Goal: Subscribe to service/newsletter

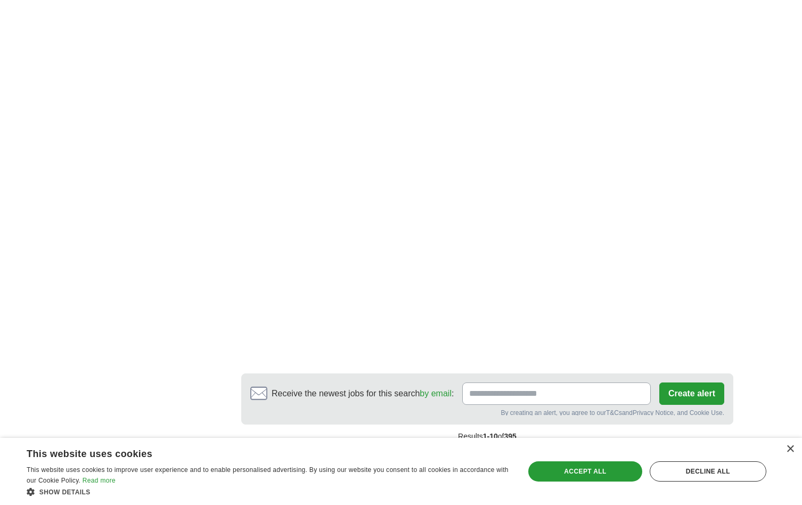
scroll to position [1345, 0]
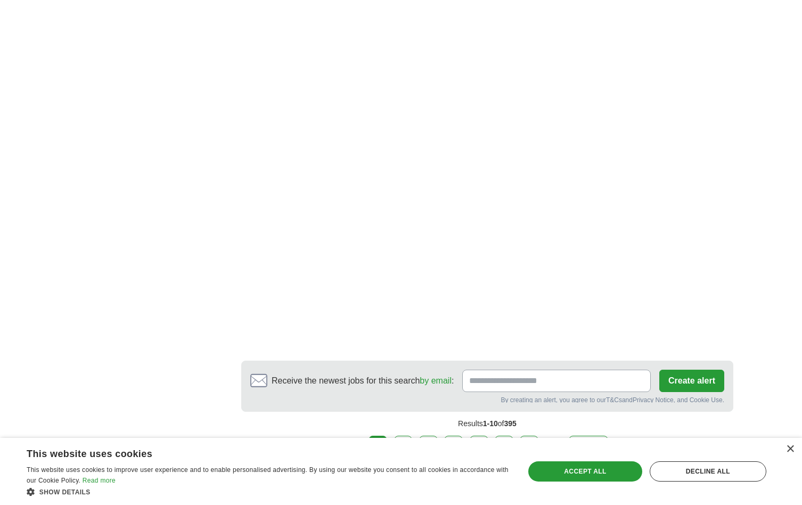
click at [518, 383] on input "Receive the newest jobs for this search by email :" at bounding box center [556, 381] width 189 height 22
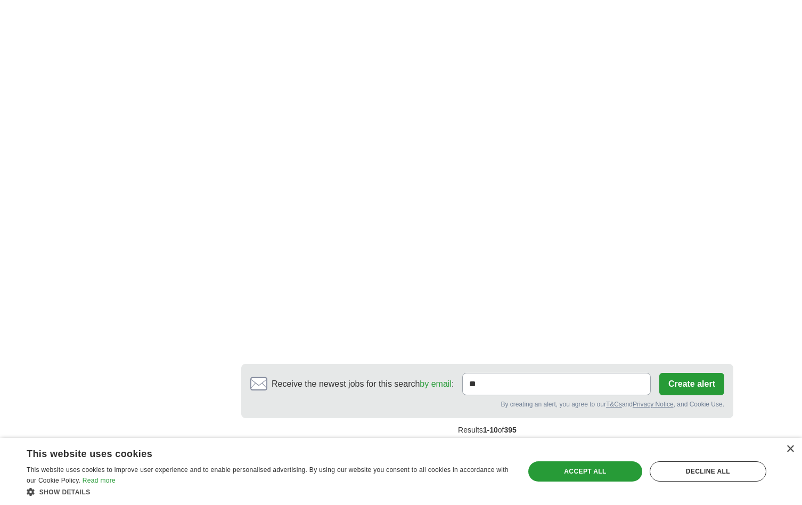
type input "*"
type input "**********"
click at [694, 380] on button "Create alert" at bounding box center [692, 384] width 65 height 22
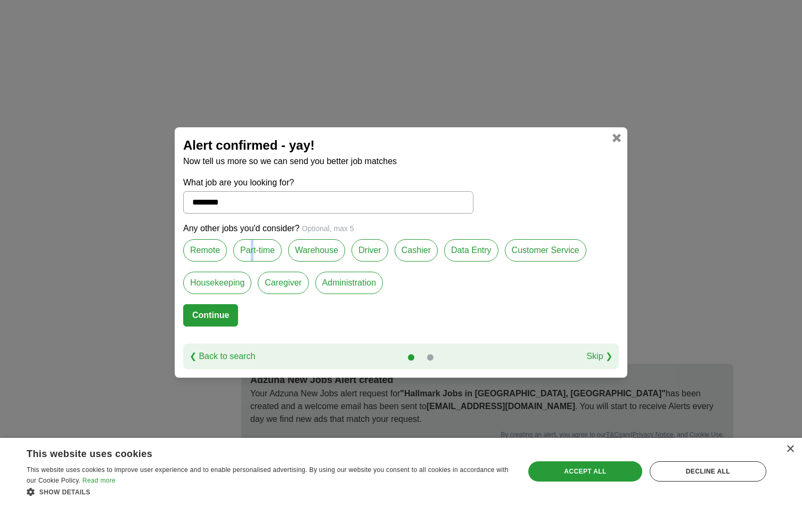
click at [253, 250] on label "Part-time" at bounding box center [257, 250] width 48 height 22
click at [539, 250] on label "Customer Service" at bounding box center [546, 250] width 82 height 22
click at [215, 317] on button "Continue" at bounding box center [210, 315] width 55 height 22
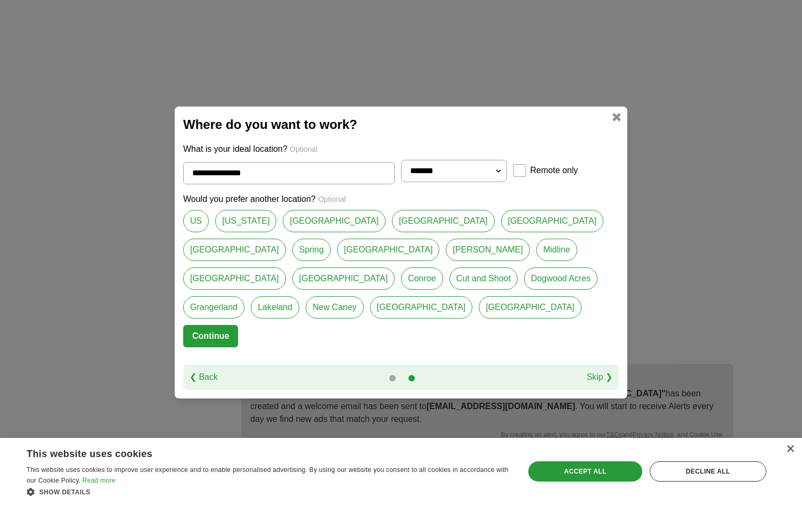
click at [364, 296] on link "New Caney" at bounding box center [335, 307] width 58 height 22
type input "*********"
click at [206, 378] on link "❮ Back" at bounding box center [204, 377] width 28 height 13
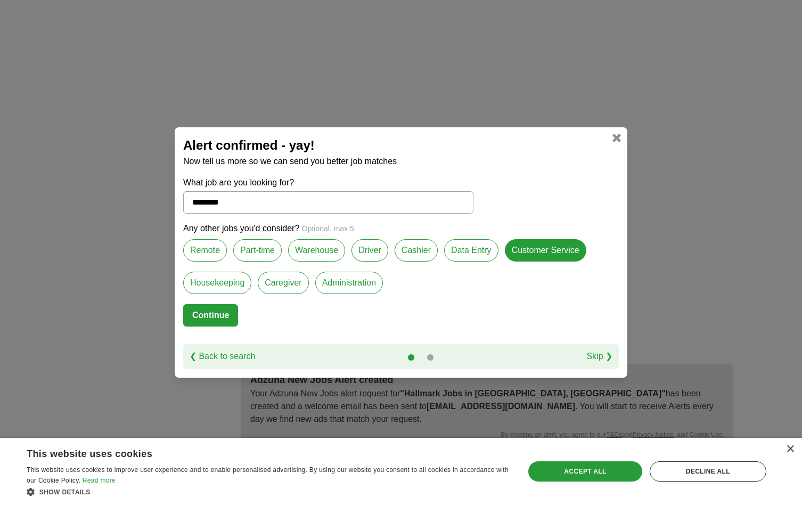
drag, startPoint x: 220, startPoint y: 312, endPoint x: 225, endPoint y: 309, distance: 6.7
click at [221, 312] on button "Continue" at bounding box center [210, 315] width 55 height 22
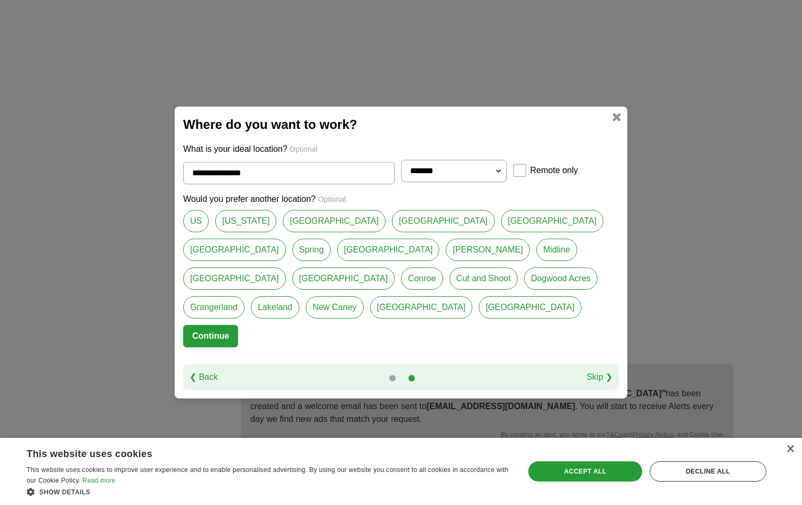
click at [446, 249] on link "[PERSON_NAME]" at bounding box center [488, 250] width 84 height 22
click at [292, 252] on link "Spring" at bounding box center [311, 250] width 38 height 22
click at [364, 296] on link "New Caney" at bounding box center [335, 307] width 58 height 22
type input "*********"
click at [217, 337] on button "Continue" at bounding box center [210, 336] width 55 height 22
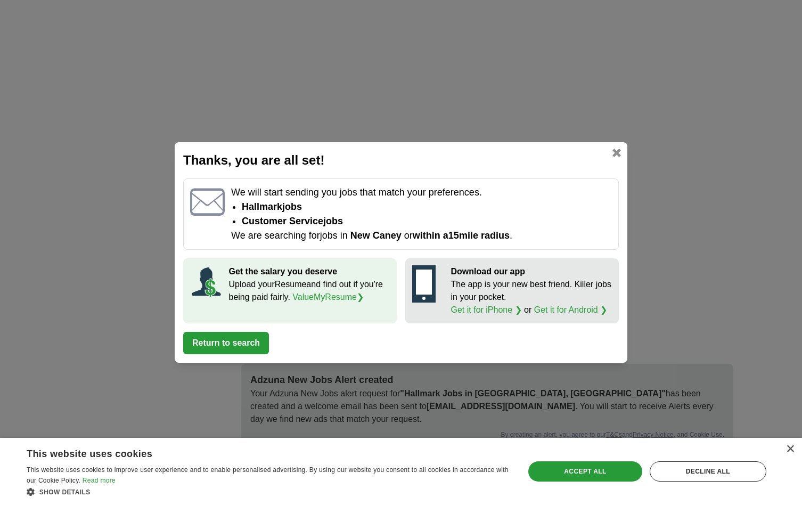
click at [239, 338] on button "Return to search" at bounding box center [226, 343] width 86 height 22
